Goal: Task Accomplishment & Management: Manage account settings

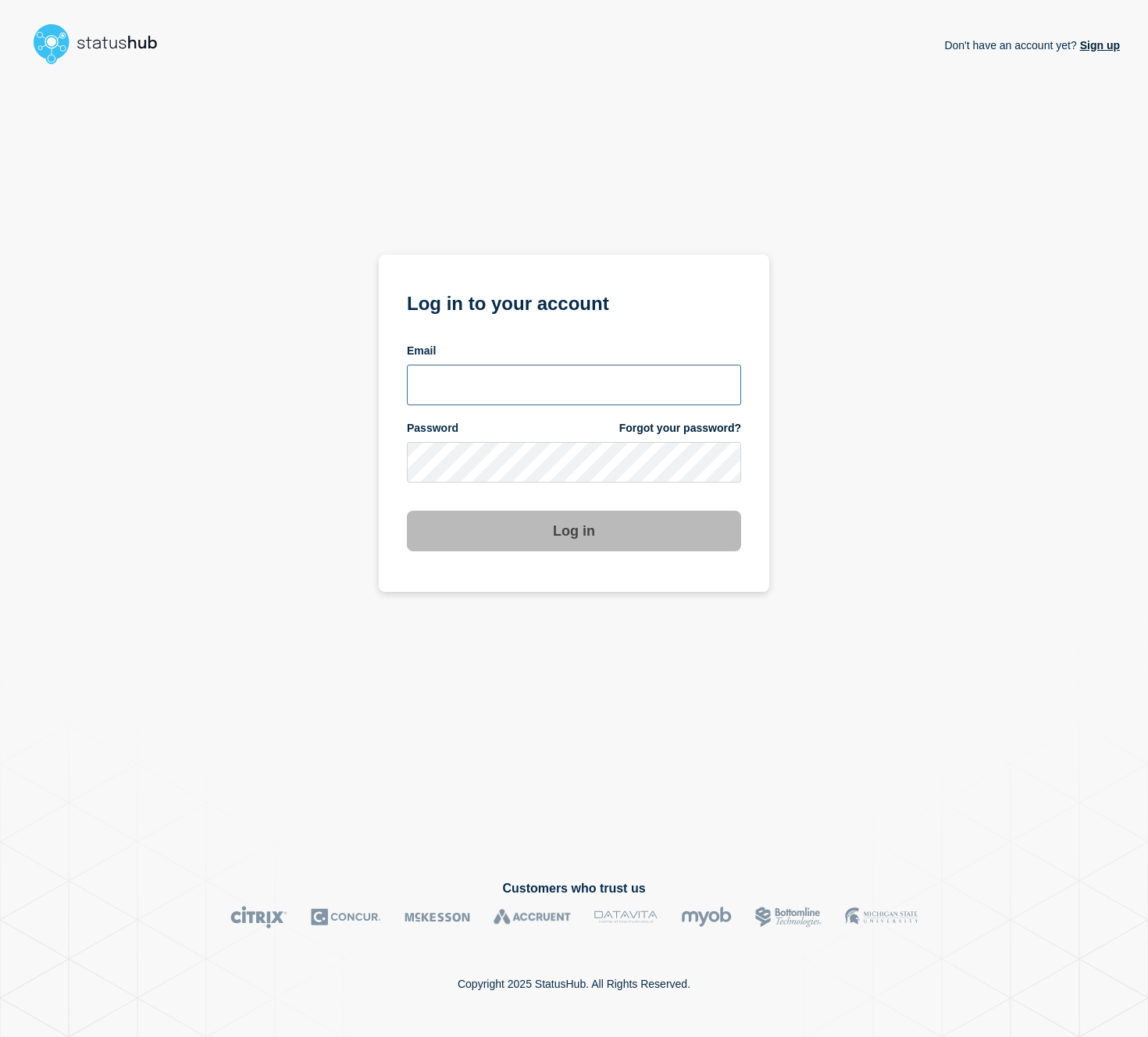
type input "[EMAIL_ADDRESS][PERSON_NAME][DOMAIN_NAME]"
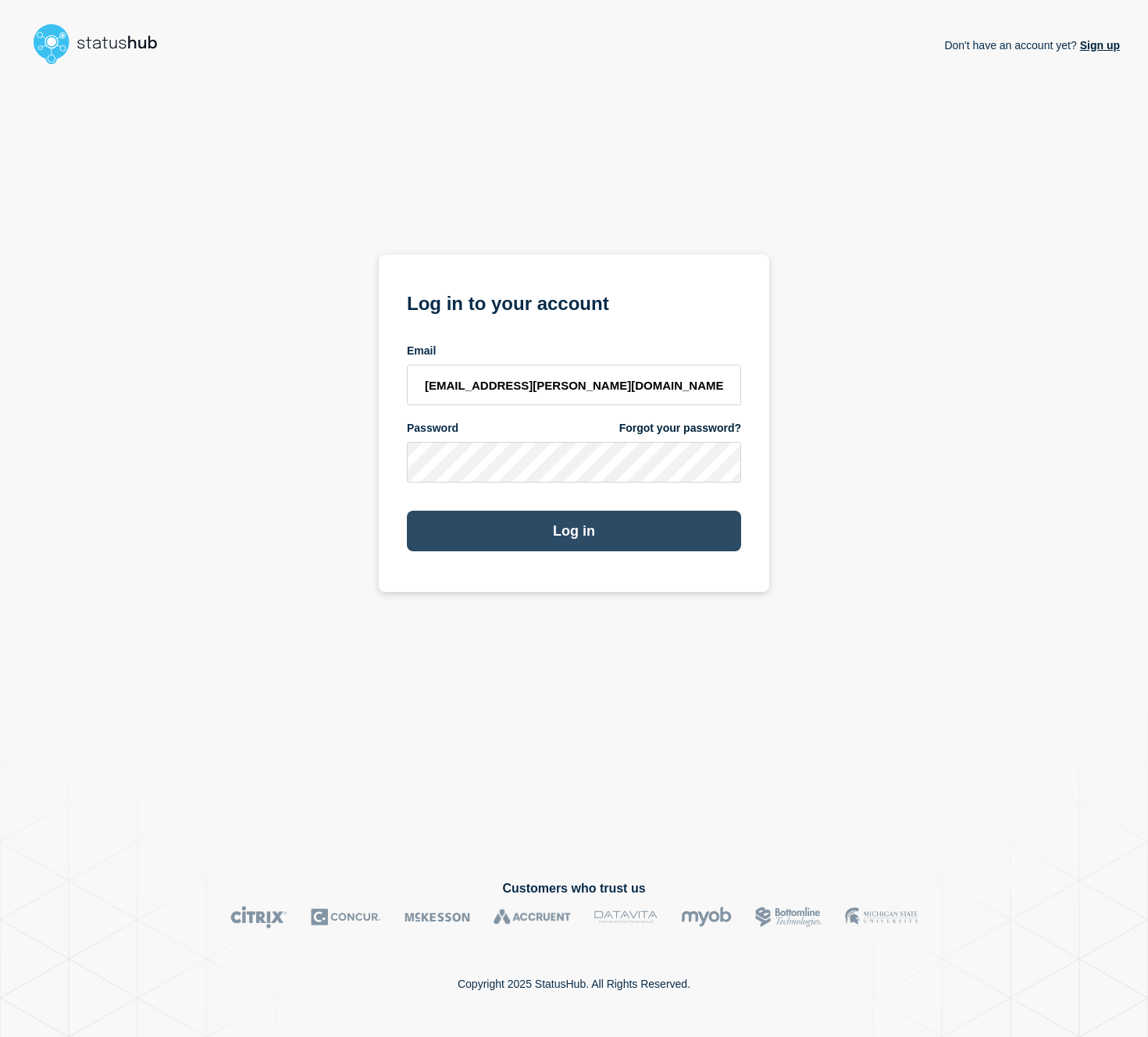
click at [582, 550] on button "Log in" at bounding box center [574, 531] width 335 height 40
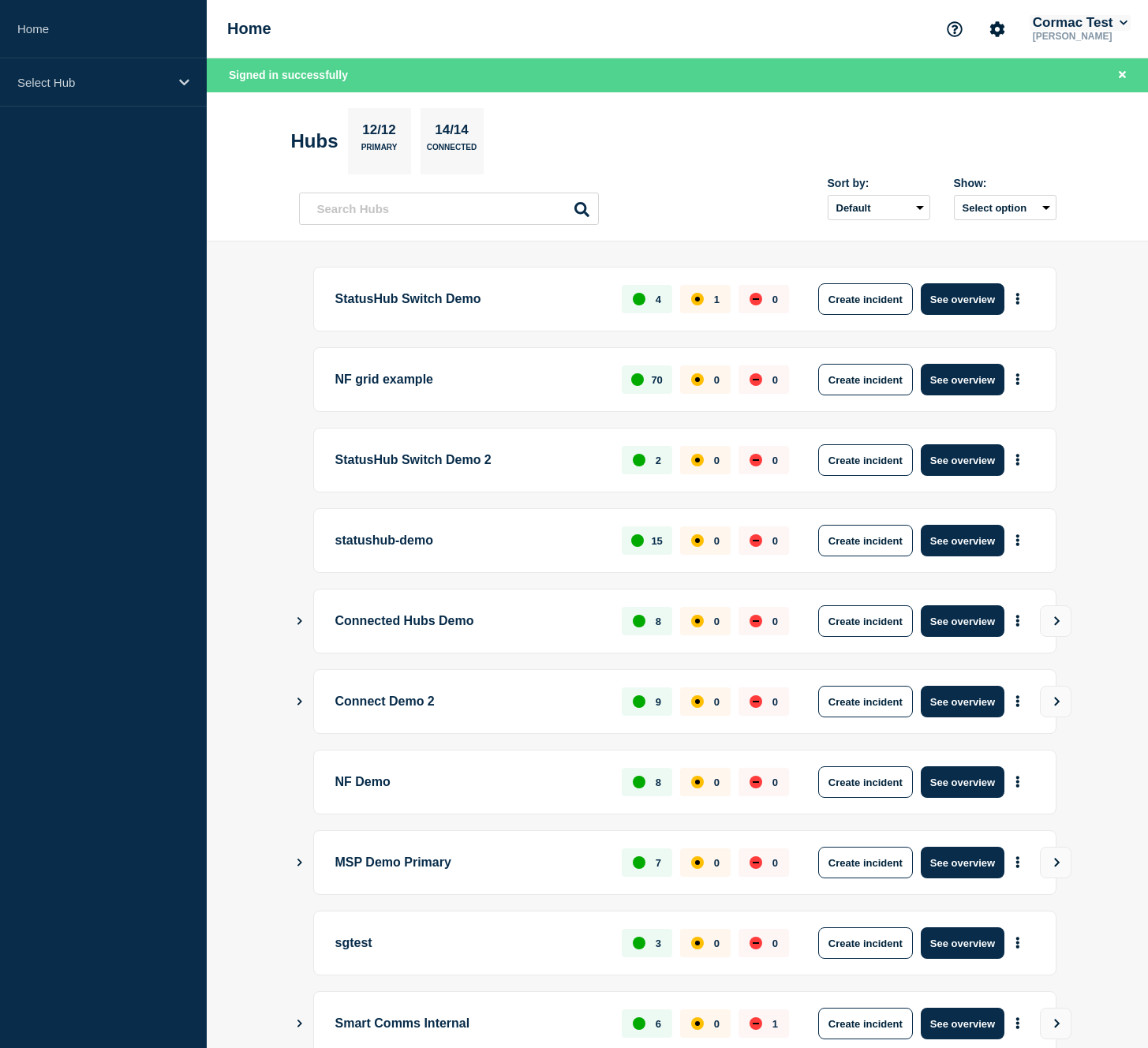
click at [1129, 23] on button "Cormac Test" at bounding box center [1081, 23] width 101 height 16
click at [1062, 181] on link "User settings" at bounding box center [1058, 174] width 69 height 13
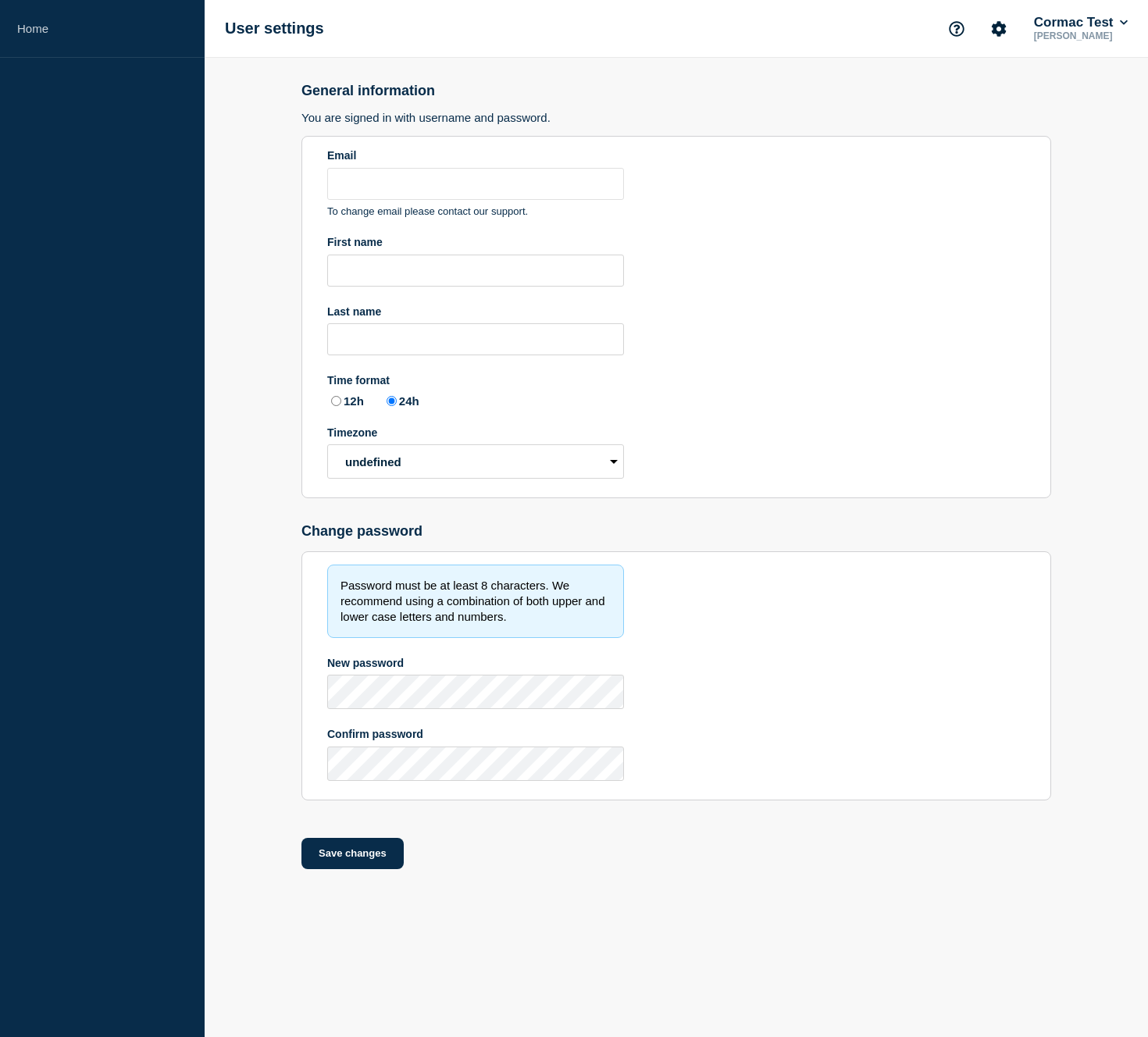
type input "[EMAIL_ADDRESS][PERSON_NAME][DOMAIN_NAME]"
type input "Cormac"
type input "[PERSON_NAME]"
radio input "true"
select select "hub"
